Goal: Navigation & Orientation: Find specific page/section

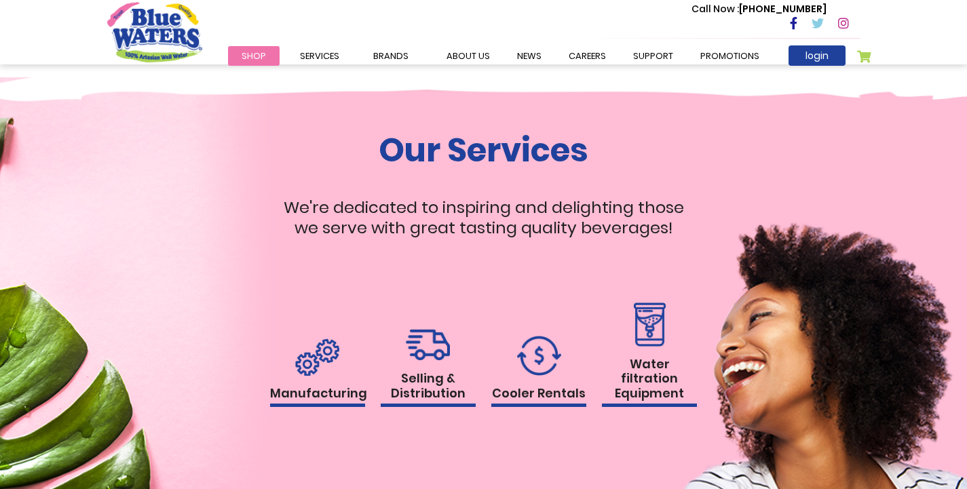
scroll to position [1357, 0]
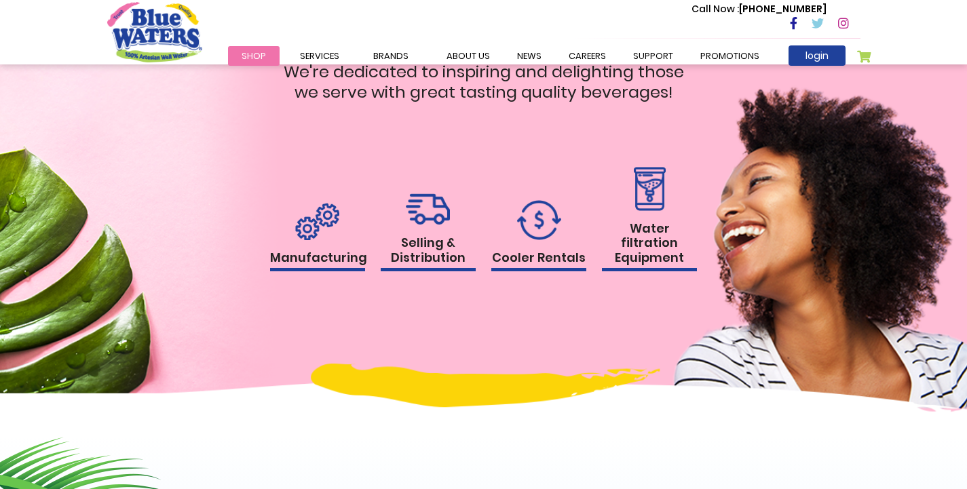
click at [433, 235] on link "Selling & Distribution" at bounding box center [428, 232] width 95 height 78
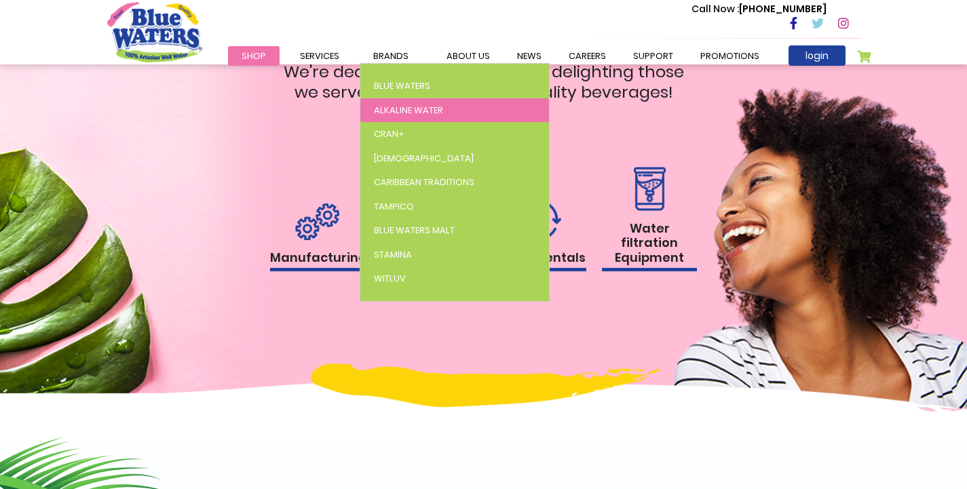
scroll to position [1086, 0]
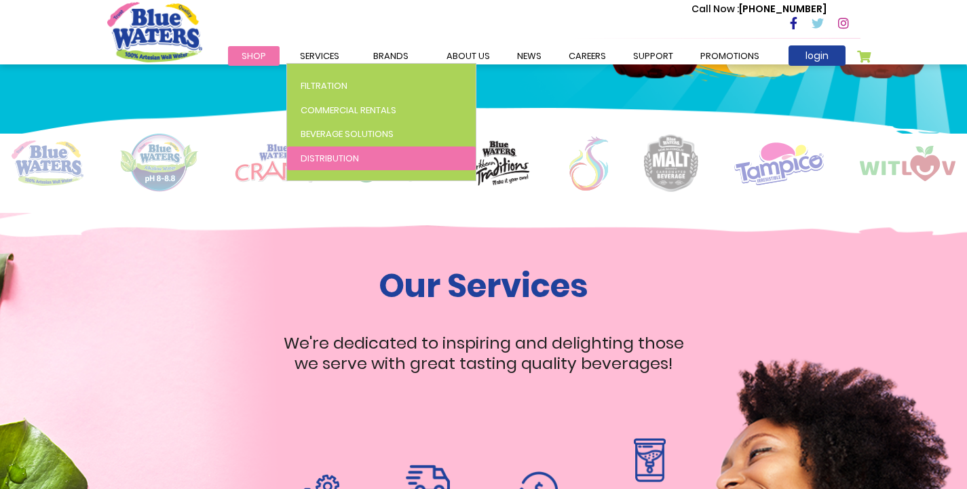
click at [339, 154] on span "Distribution" at bounding box center [330, 158] width 58 height 13
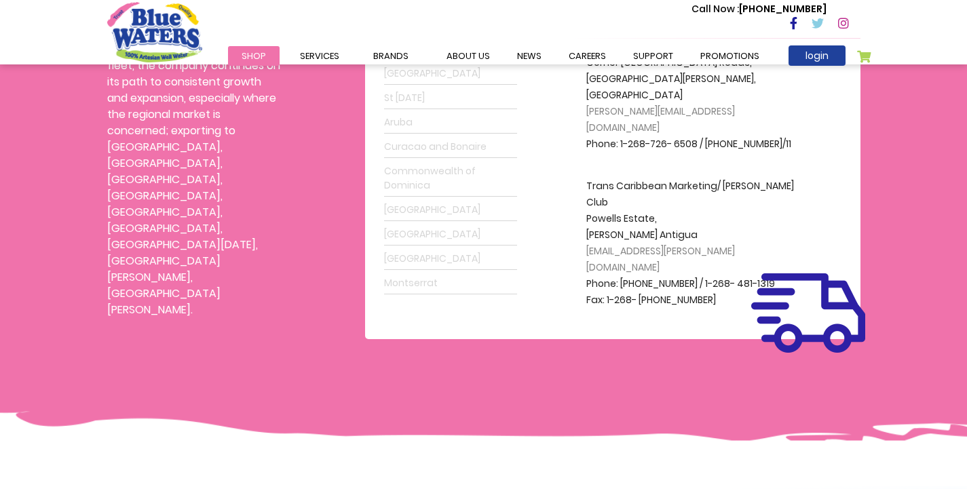
scroll to position [271, 0]
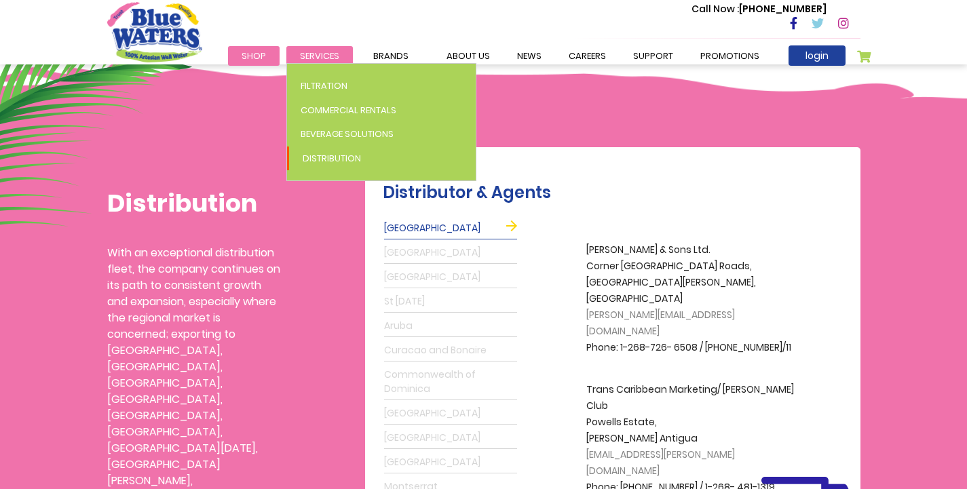
click at [314, 60] on span "Services" at bounding box center [319, 56] width 39 height 13
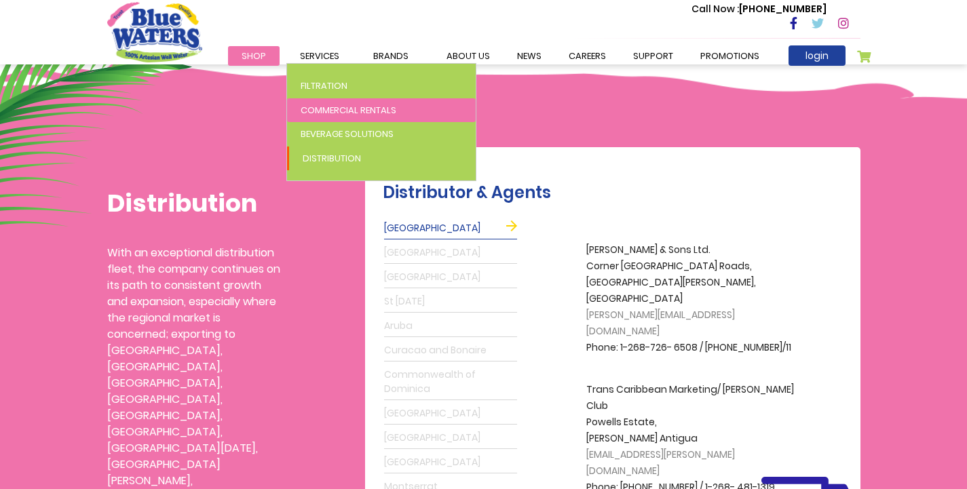
click at [336, 115] on span "Commercial Rentals" at bounding box center [349, 110] width 96 height 13
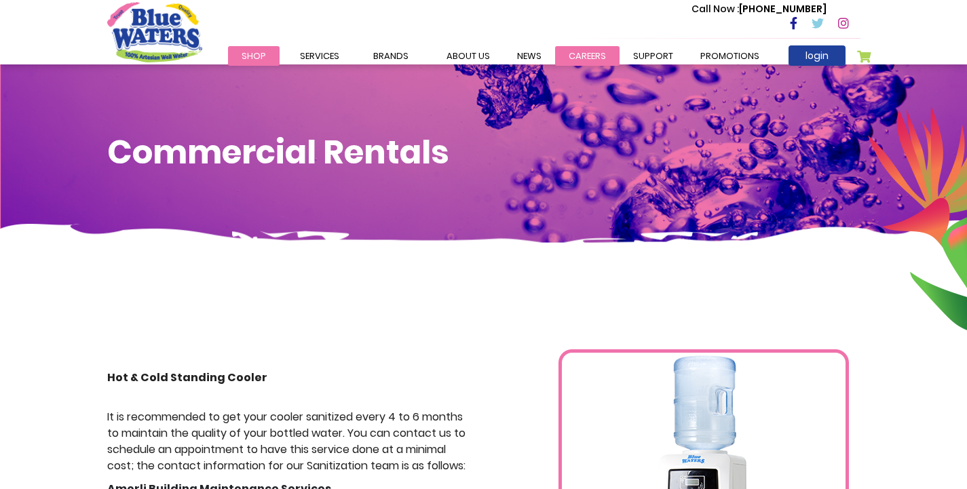
click at [572, 61] on link "careers" at bounding box center [587, 56] width 64 height 20
